Goal: Task Accomplishment & Management: Manage account settings

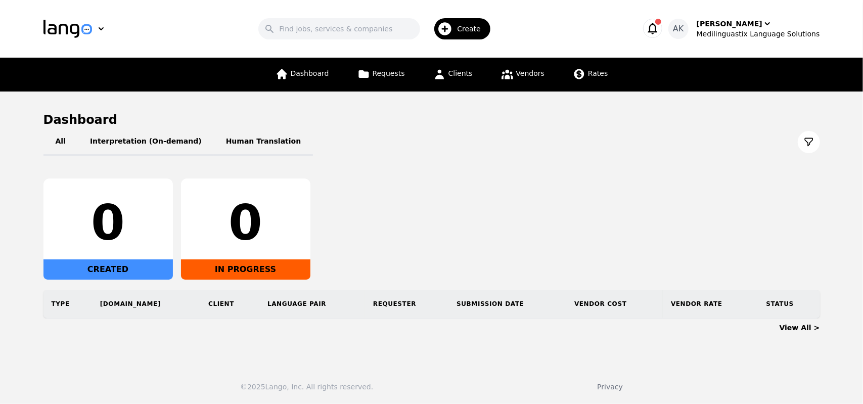
click at [660, 23] on icon "button" at bounding box center [653, 28] width 14 height 14
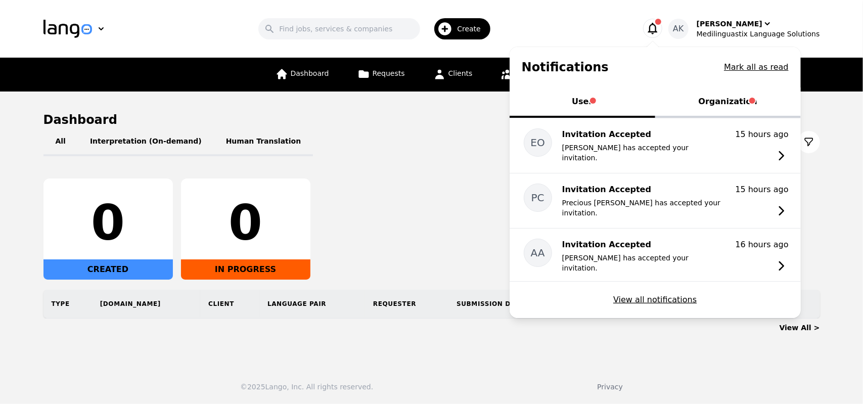
click at [720, 109] on button "Organization" at bounding box center [728, 102] width 146 height 30
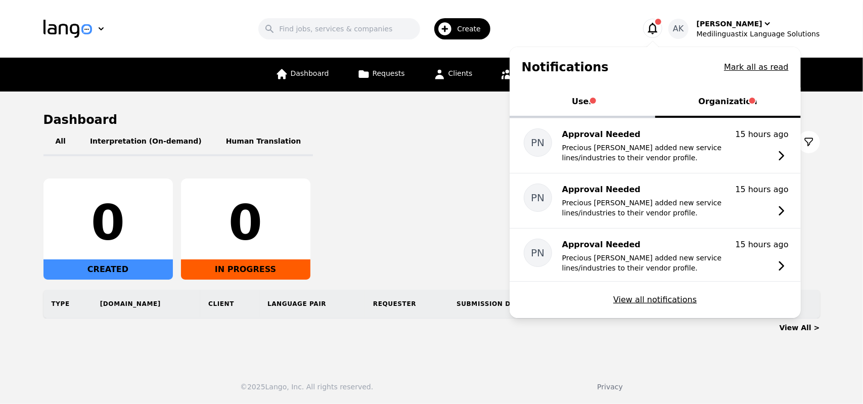
click at [488, 115] on h1 "Dashboard" at bounding box center [431, 120] width 777 height 16
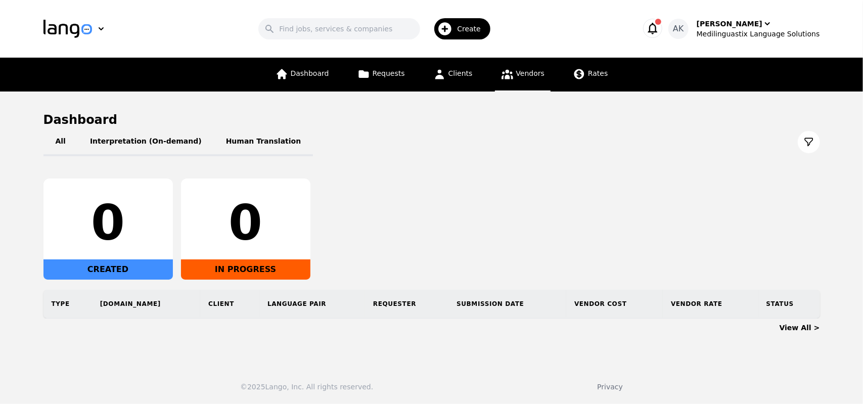
click at [503, 79] on icon at bounding box center [507, 74] width 13 height 13
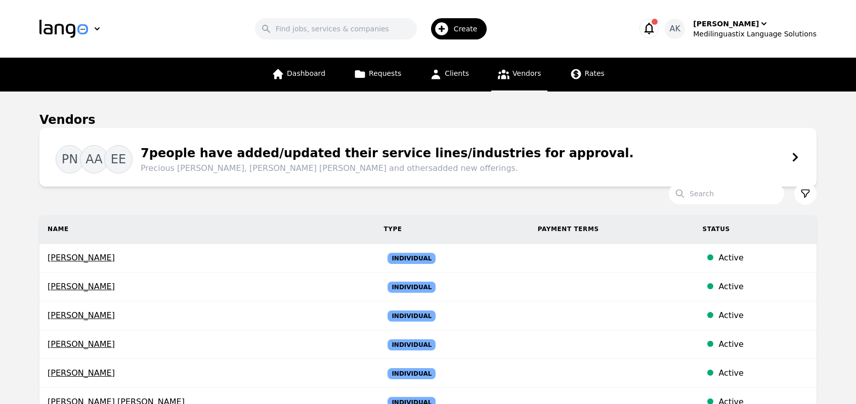
click at [788, 152] on div "PN AA EE 7 people have added/updated their service lines/industries for approva…" at bounding box center [428, 157] width 744 height 34
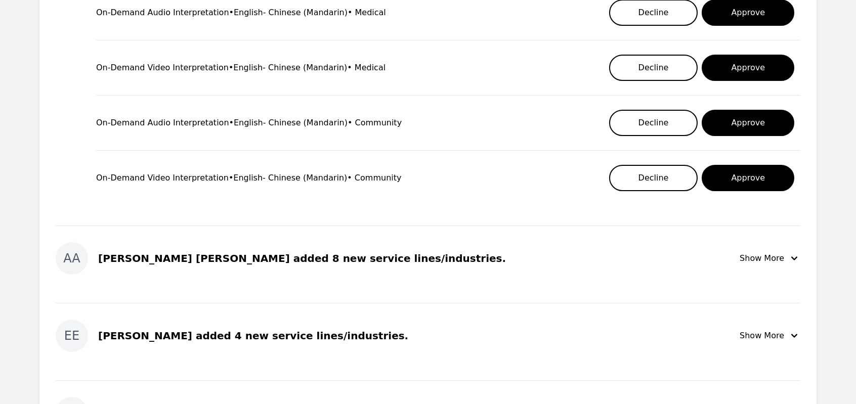
scroll to position [303, 0]
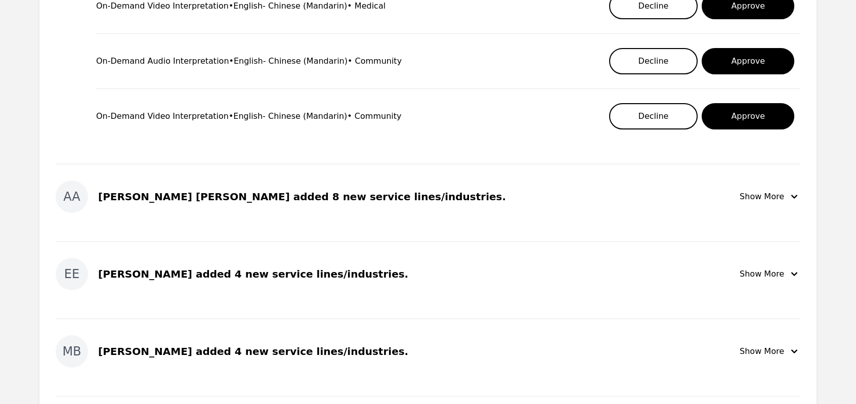
click at [790, 195] on icon "button" at bounding box center [794, 197] width 12 height 12
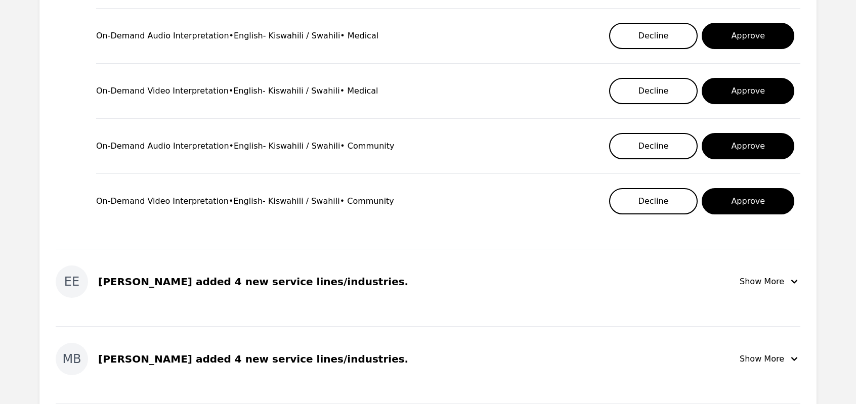
scroll to position [789, 0]
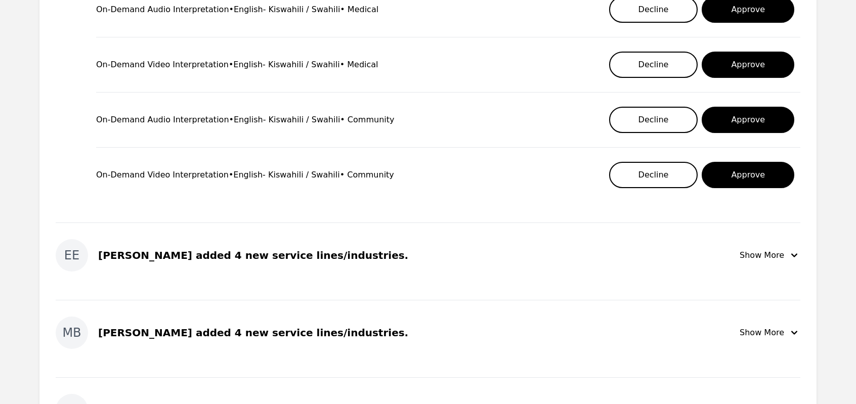
click at [762, 250] on div "Show More" at bounding box center [769, 255] width 61 height 12
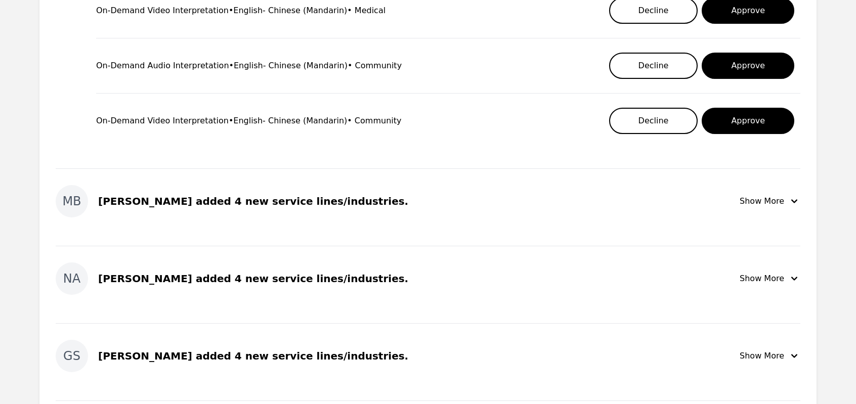
scroll to position [1173, 0]
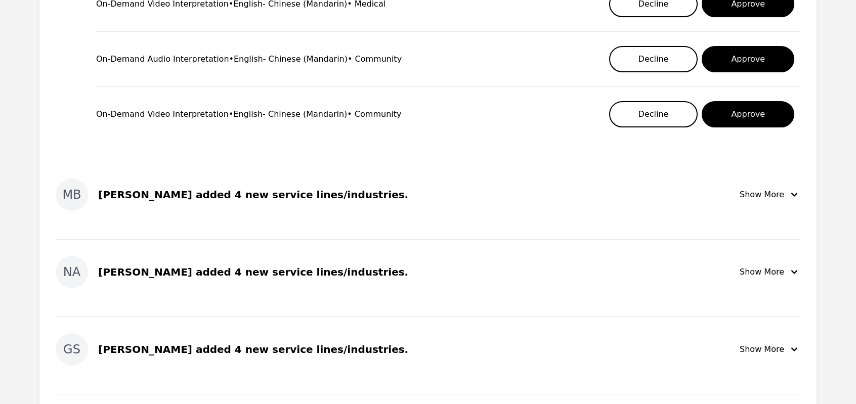
click at [790, 189] on icon "button" at bounding box center [794, 195] width 12 height 12
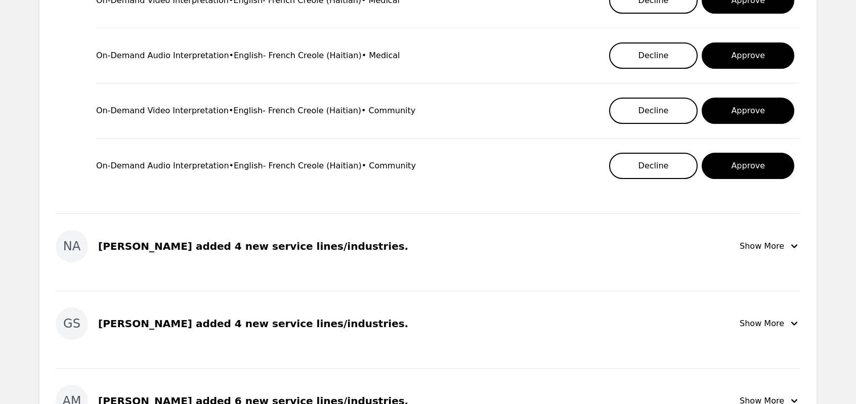
scroll to position [1456, 0]
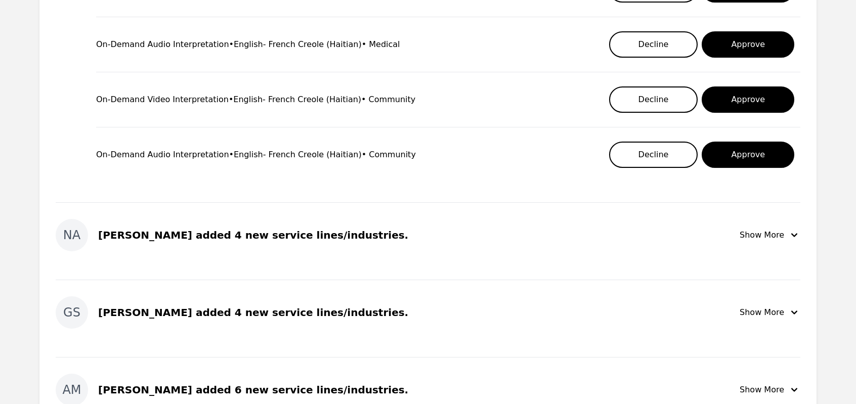
click at [775, 229] on div "Show More" at bounding box center [769, 235] width 61 height 12
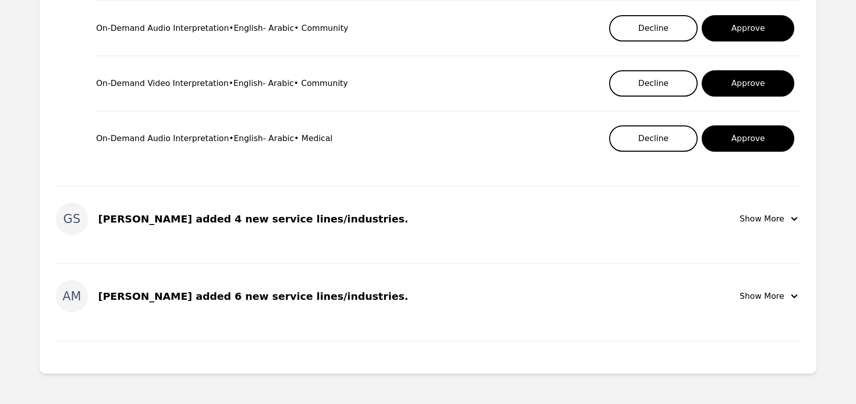
scroll to position [1800, 0]
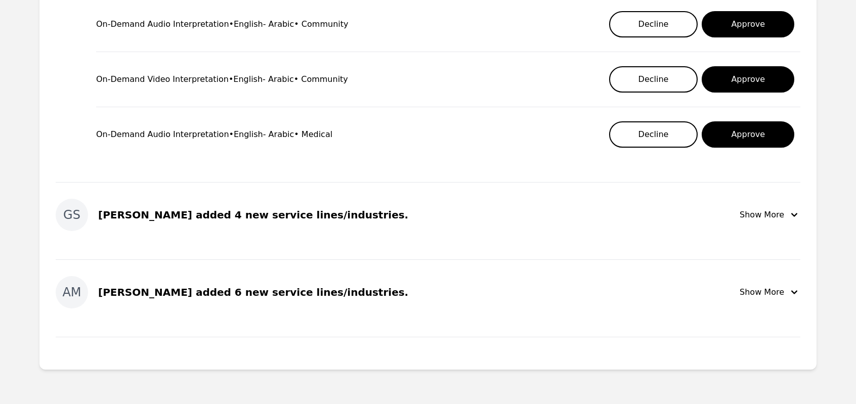
click at [789, 286] on icon "button" at bounding box center [794, 292] width 12 height 12
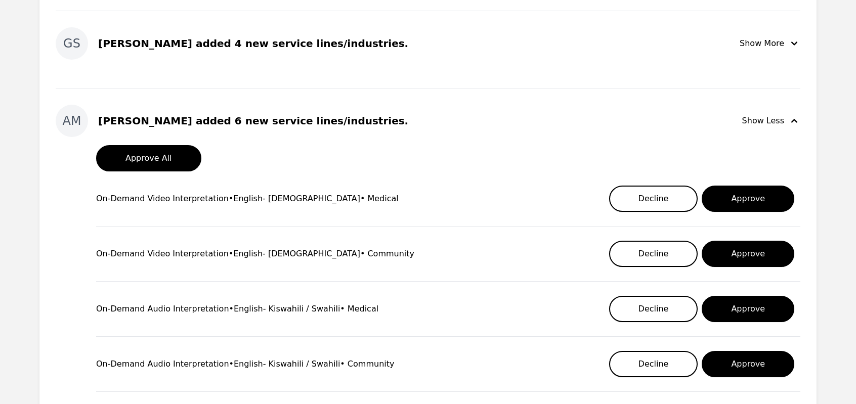
scroll to position [1969, 0]
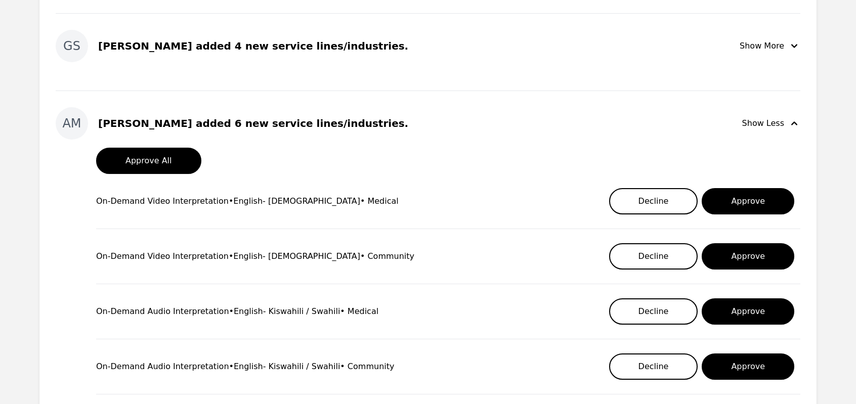
click at [794, 129] on button "Show Less" at bounding box center [771, 123] width 58 height 32
click at [768, 124] on div "Show Less" at bounding box center [771, 123] width 58 height 12
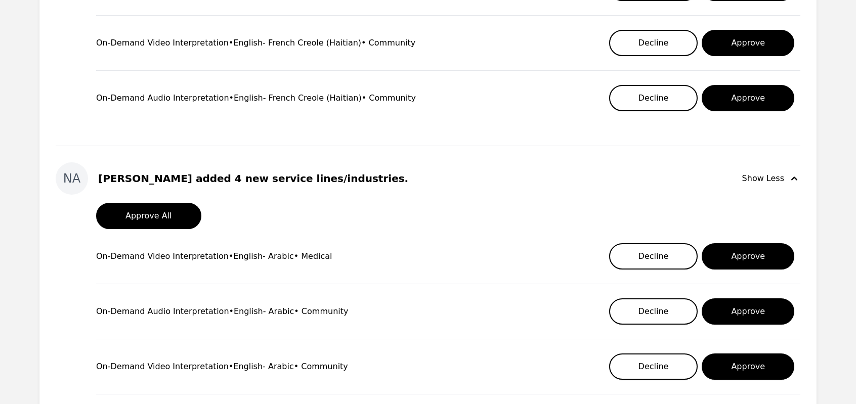
scroll to position [1512, 0]
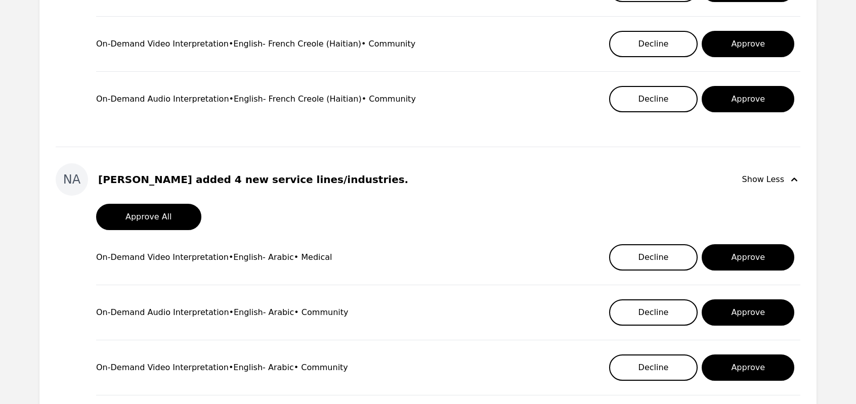
click at [767, 174] on div "Show Less" at bounding box center [771, 179] width 58 height 12
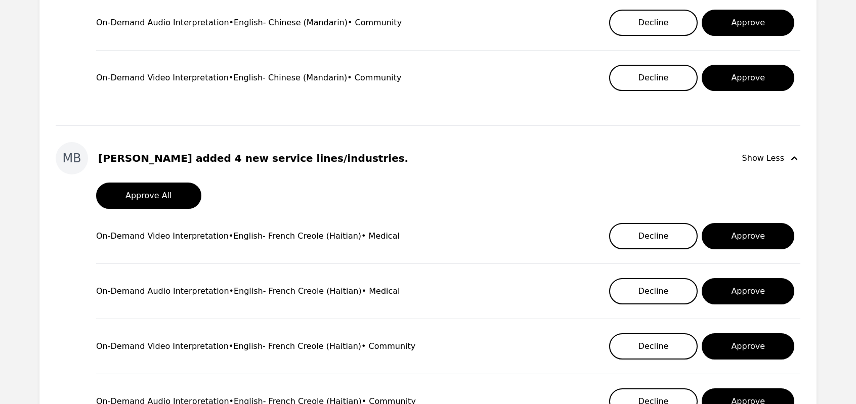
scroll to position [1208, 0]
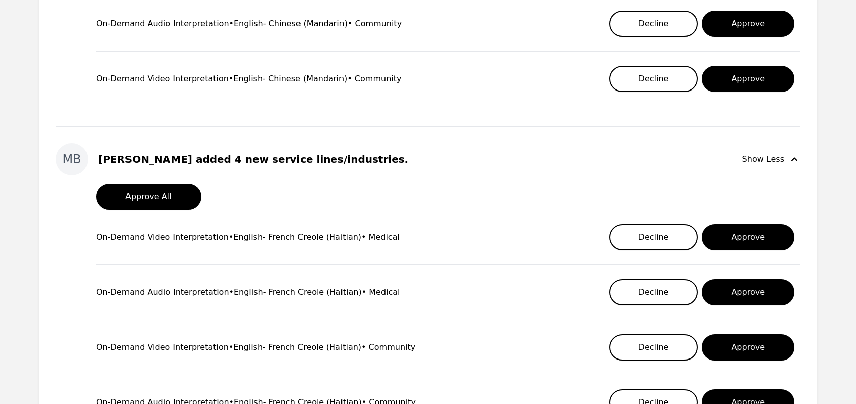
click at [773, 158] on div "Show Less" at bounding box center [771, 159] width 58 height 12
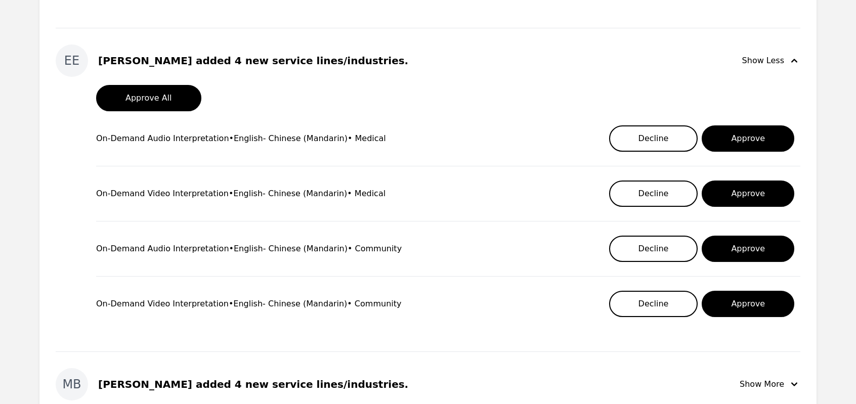
scroll to position [905, 0]
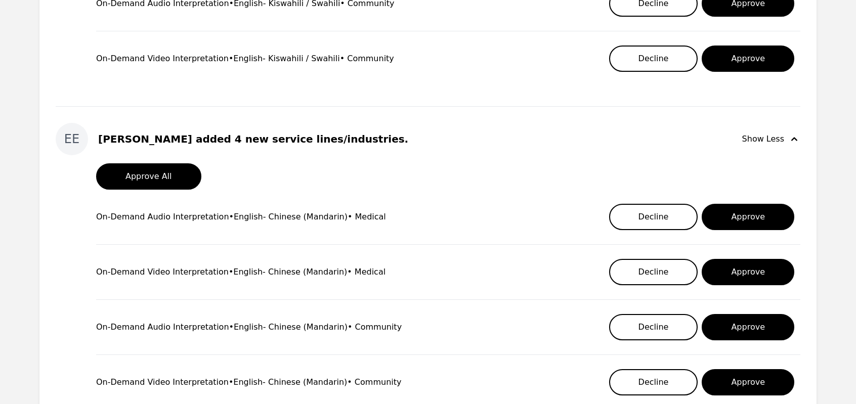
click at [758, 136] on div "Show Less" at bounding box center [771, 139] width 58 height 12
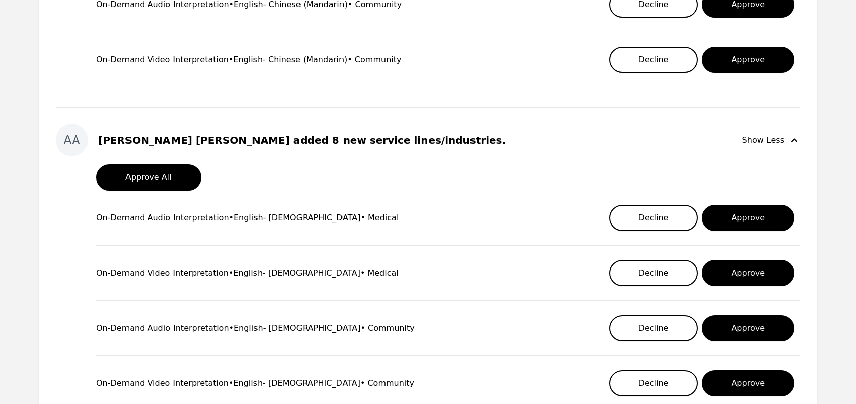
scroll to position [359, 0]
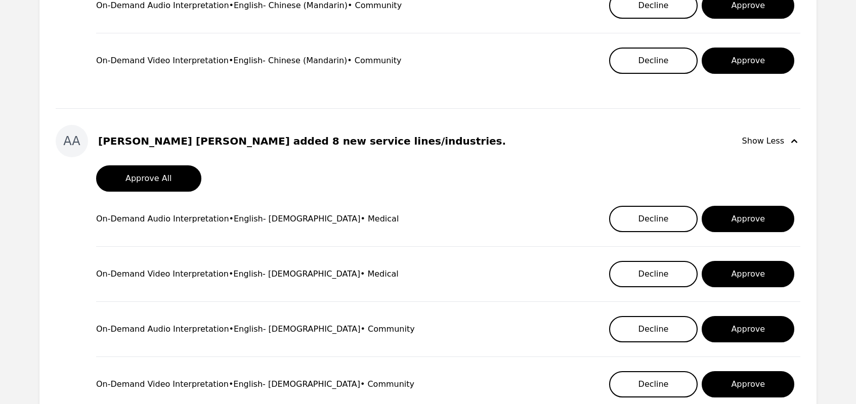
click at [754, 141] on div "Show Less" at bounding box center [771, 141] width 58 height 12
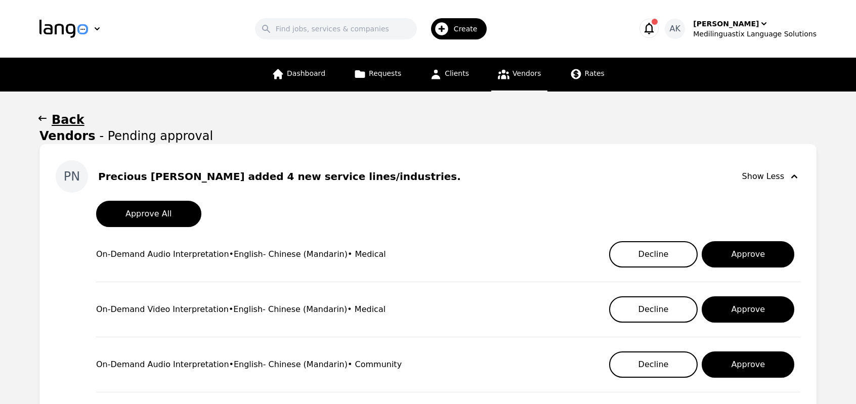
scroll to position [0, 0]
click at [777, 177] on div "Show Less" at bounding box center [771, 176] width 58 height 12
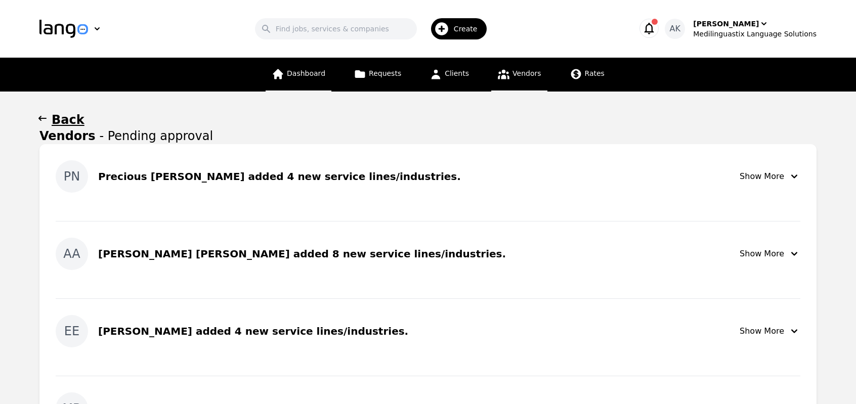
click at [310, 76] on span "Dashboard" at bounding box center [306, 73] width 38 height 8
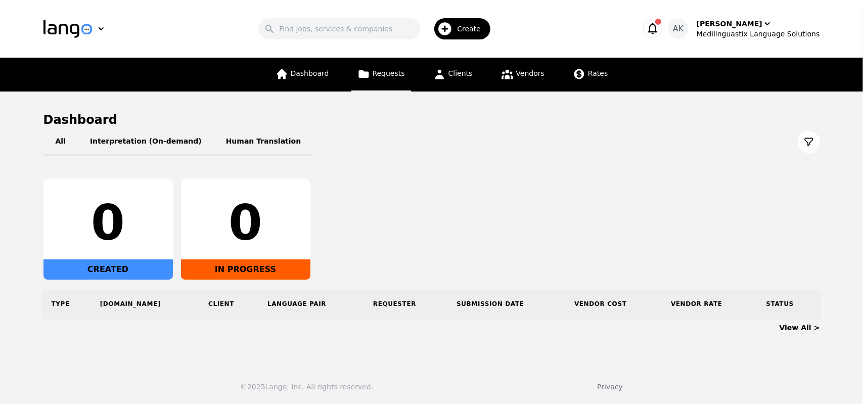
click at [374, 72] on link "Requests" at bounding box center [381, 75] width 60 height 34
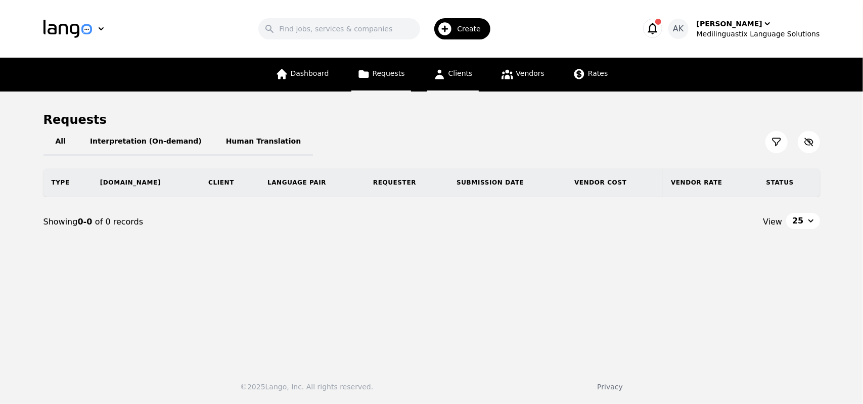
click at [436, 74] on icon at bounding box center [439, 74] width 13 height 13
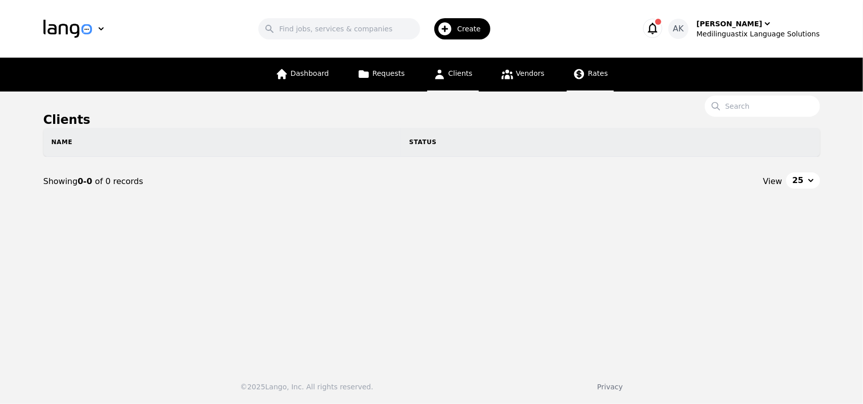
click at [581, 79] on link "Rates" at bounding box center [590, 75] width 47 height 34
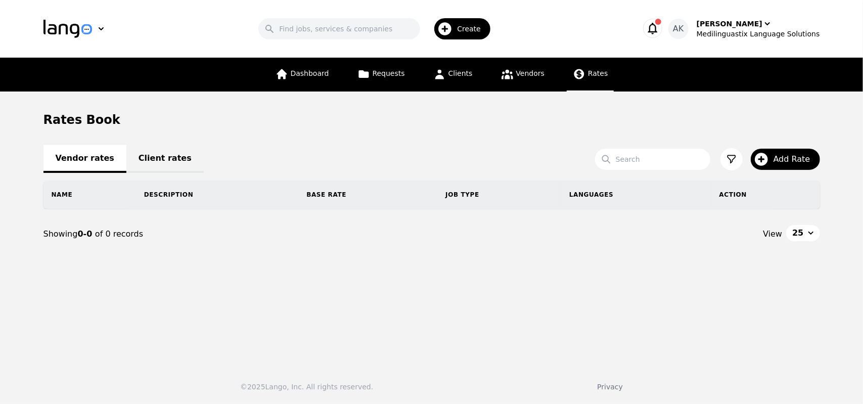
click at [148, 156] on link "Client rates" at bounding box center [164, 159] width 77 height 28
click at [82, 159] on link "Vendor rates" at bounding box center [84, 159] width 83 height 28
click at [660, 27] on icon "button" at bounding box center [653, 28] width 14 height 14
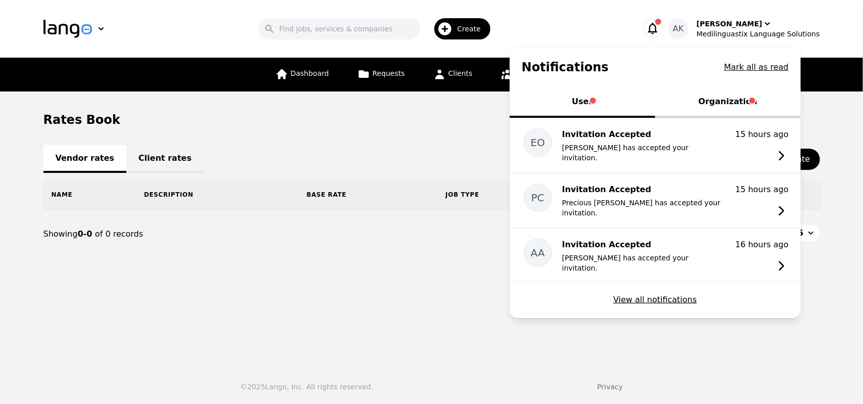
click at [660, 27] on icon "button" at bounding box center [653, 28] width 14 height 14
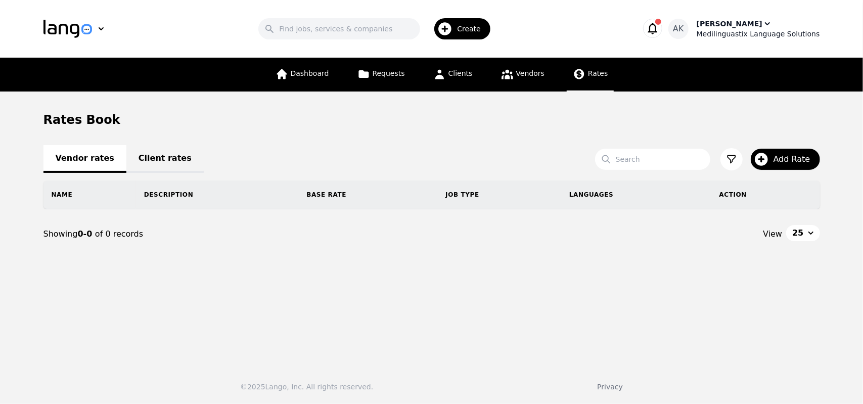
click at [737, 24] on div "[PERSON_NAME]" at bounding box center [730, 24] width 66 height 10
click at [741, 29] on div "Medilinguastix Language Solutions" at bounding box center [758, 34] width 123 height 10
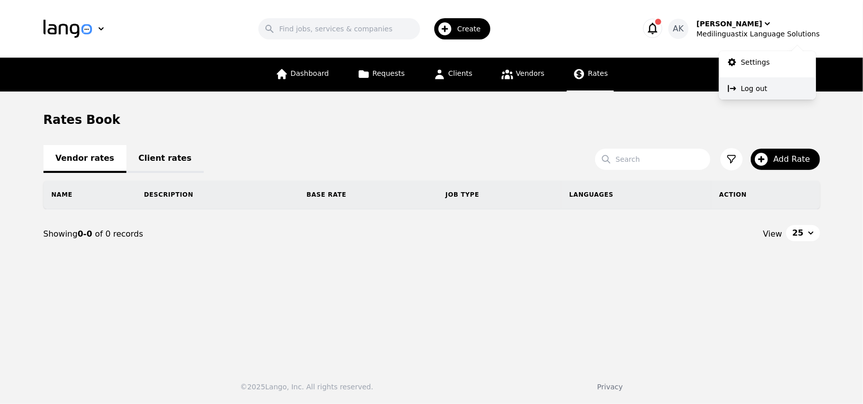
click at [745, 84] on p "Log out" at bounding box center [754, 88] width 26 height 10
